Goal: Information Seeking & Learning: Learn about a topic

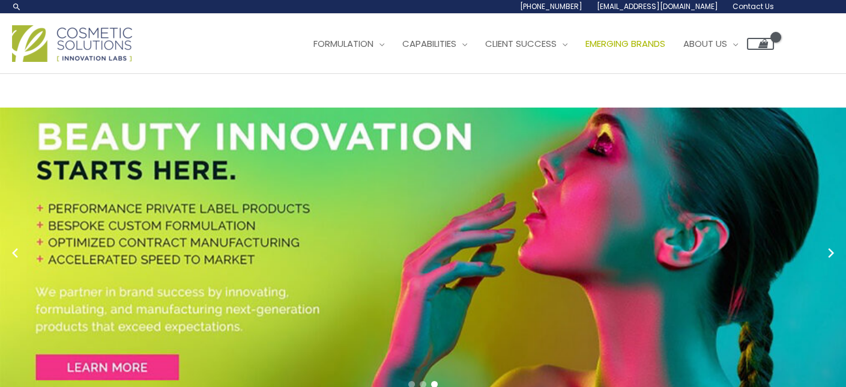
click at [639, 44] on span "Emerging Brands" at bounding box center [625, 43] width 80 height 13
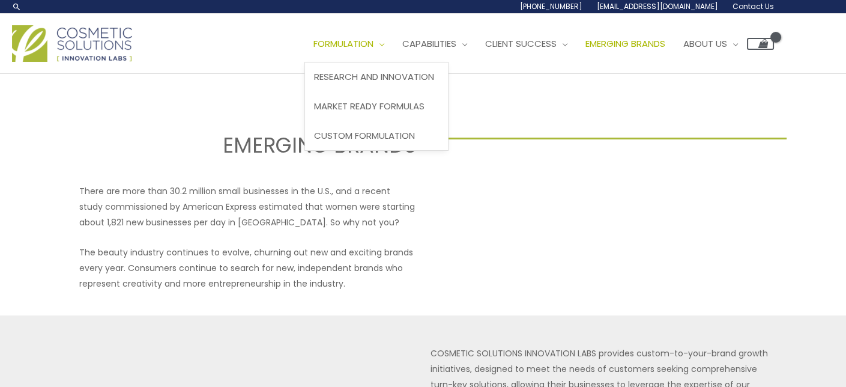
click at [361, 45] on span "Formulation" at bounding box center [343, 43] width 60 height 13
